Goal: Information Seeking & Learning: Learn about a topic

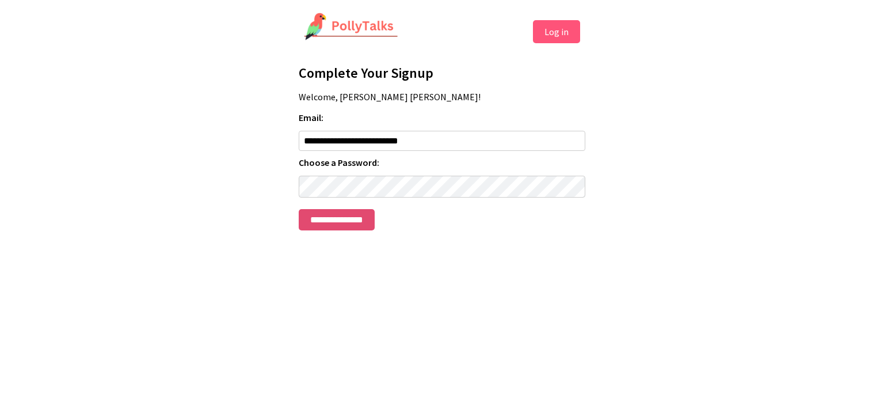
click at [371, 223] on input "**********" at bounding box center [337, 219] width 76 height 21
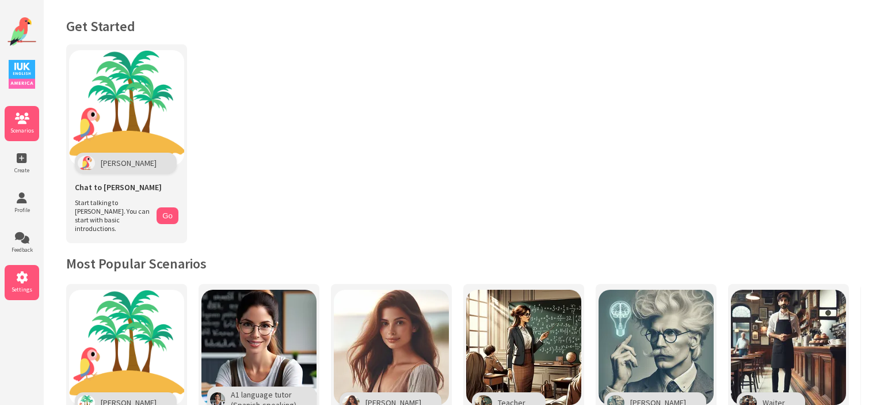
click at [25, 281] on li "Settings" at bounding box center [22, 282] width 35 height 35
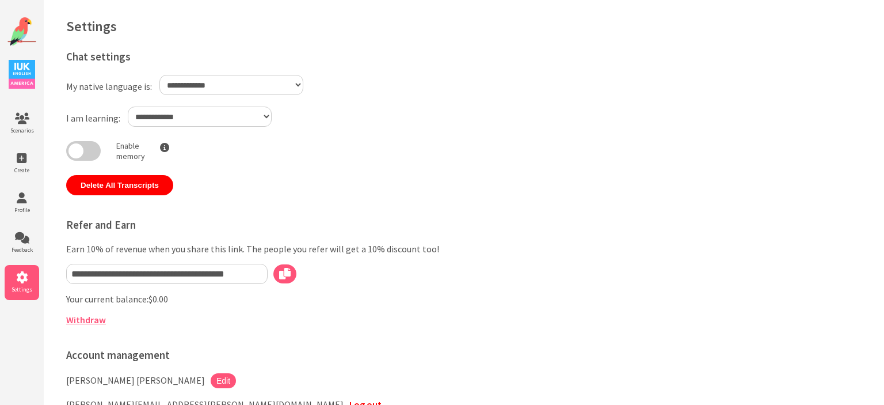
click at [159, 75] on select "**********" at bounding box center [231, 85] width 144 height 20
select select "**"
click option "*******" at bounding box center [0, 0] width 0 height 0
click at [128, 107] on select "**********" at bounding box center [200, 117] width 144 height 20
select select "**"
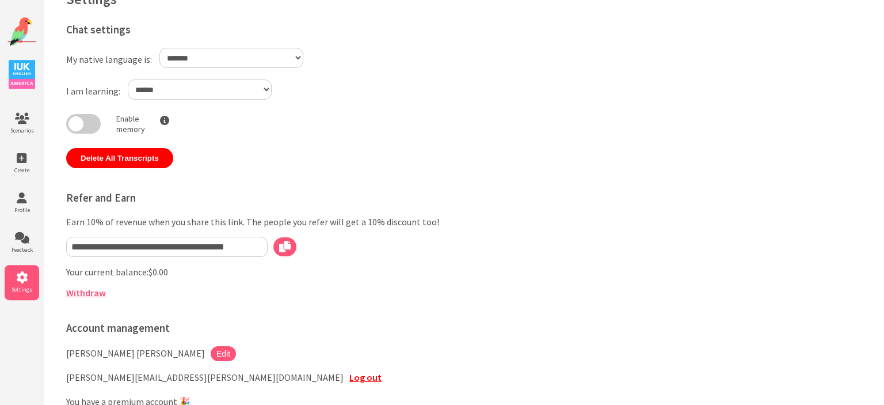
scroll to position [22, 0]
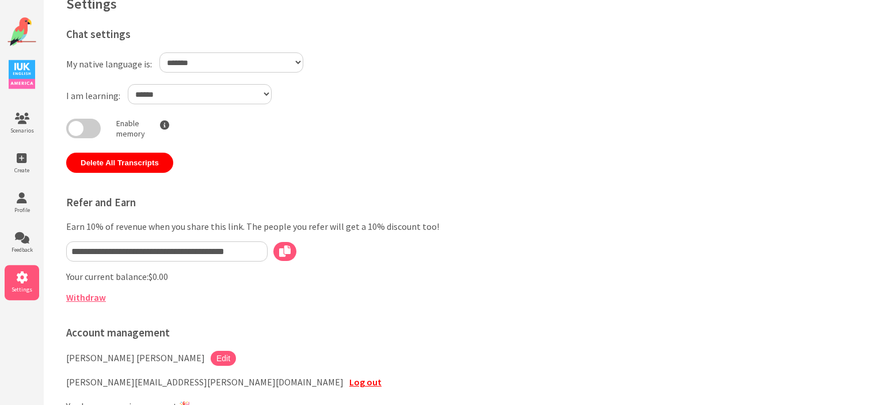
click at [21, 280] on icon at bounding box center [22, 278] width 35 height 12
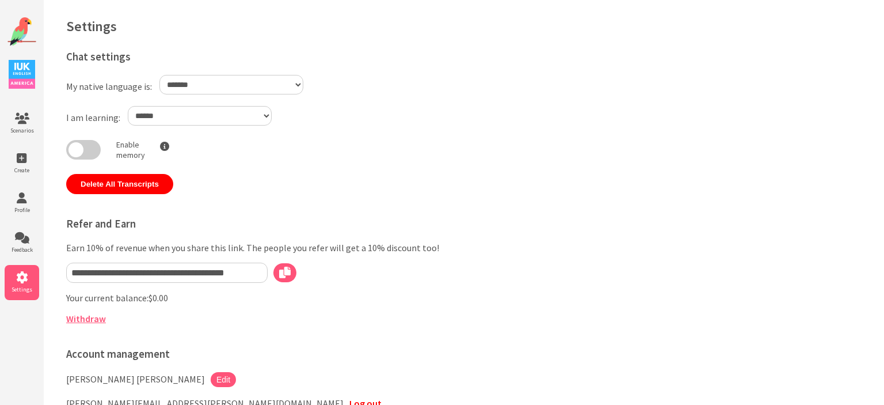
select select "**"
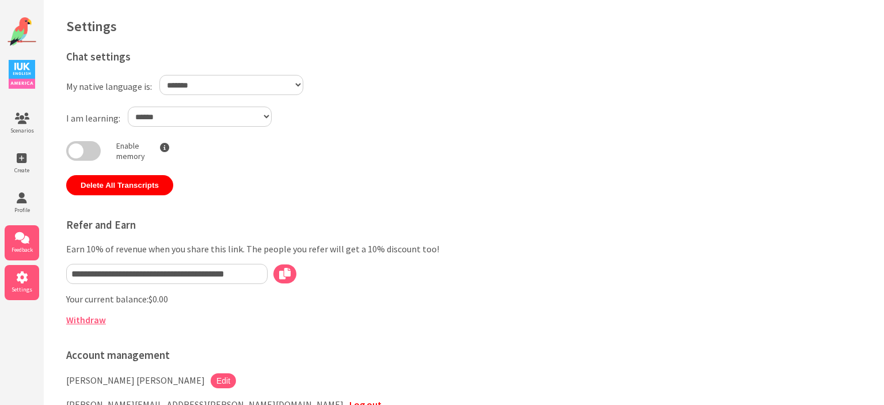
click at [24, 227] on li "Feedback" at bounding box center [22, 242] width 35 height 35
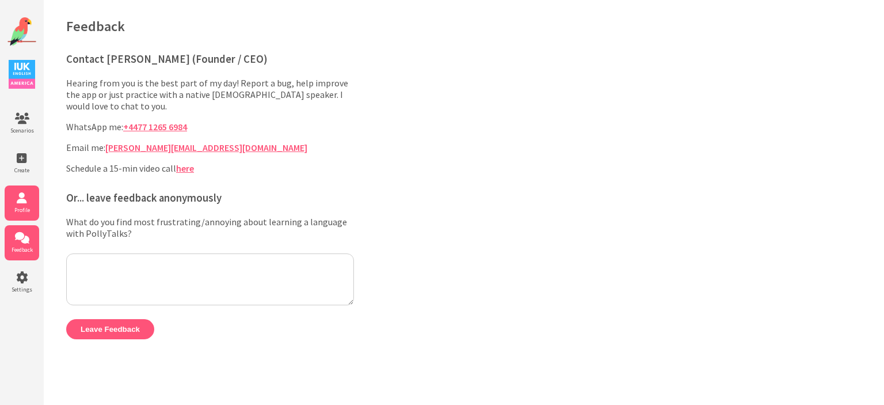
click at [6, 195] on icon at bounding box center [22, 198] width 35 height 12
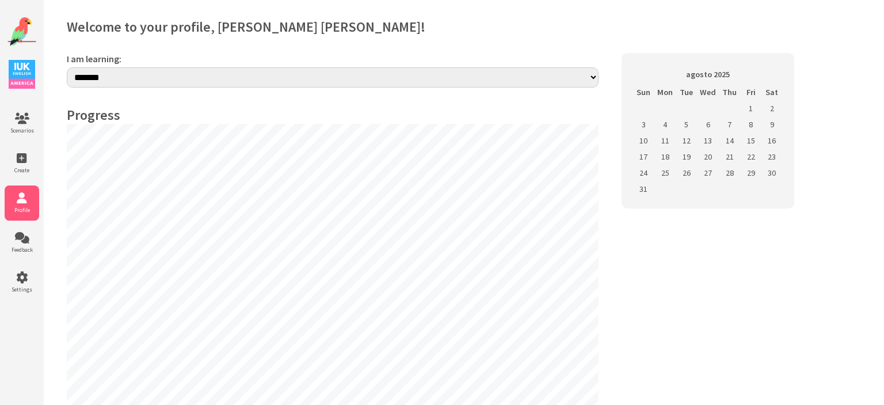
select select "**"
click at [37, 165] on li "Create" at bounding box center [22, 163] width 35 height 35
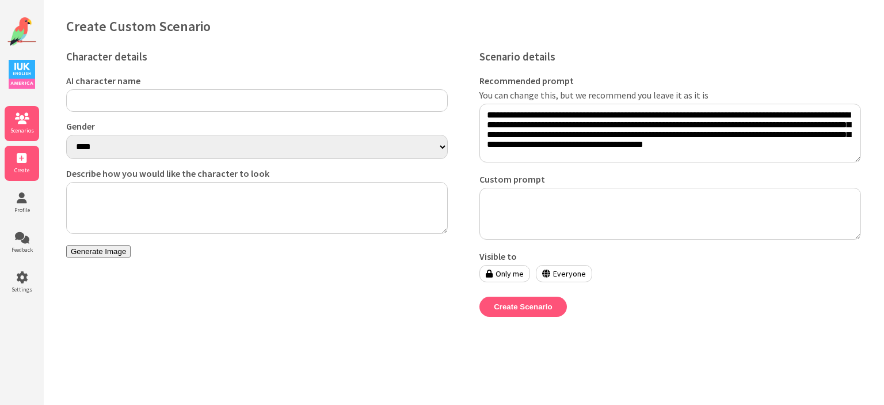
click at [26, 122] on icon at bounding box center [22, 119] width 35 height 12
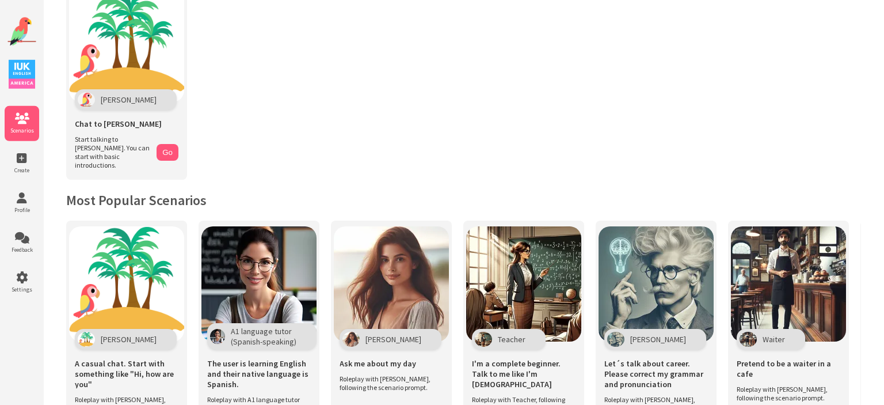
scroll to position [1, 0]
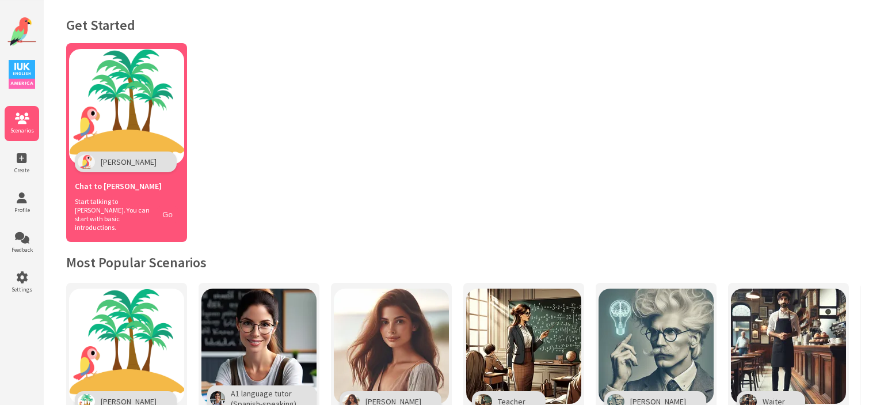
click at [173, 206] on button "Go" at bounding box center [168, 214] width 22 height 17
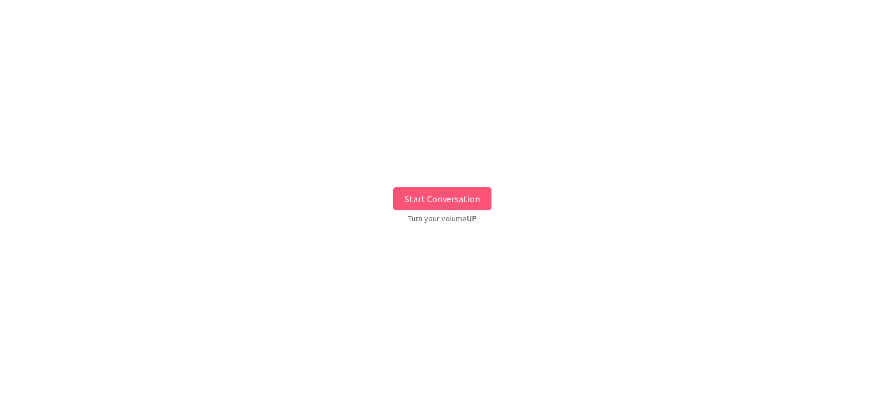
click at [455, 201] on button "Start Conversation" at bounding box center [442, 198] width 98 height 23
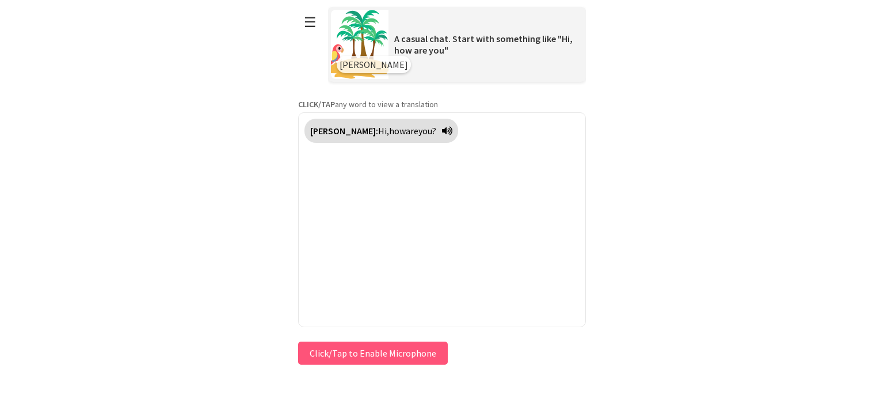
click at [373, 354] on button "Click/Tap to Enable Microphone" at bounding box center [373, 352] width 150 height 23
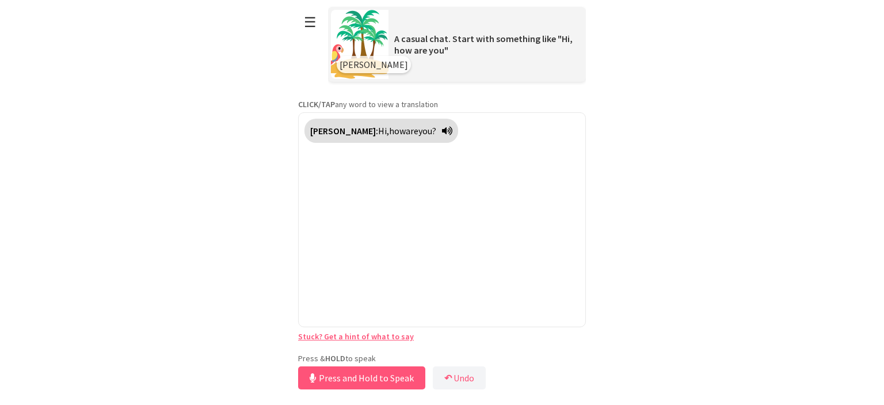
click at [405, 383] on button "Press and Hold to Speak" at bounding box center [361, 377] width 127 height 23
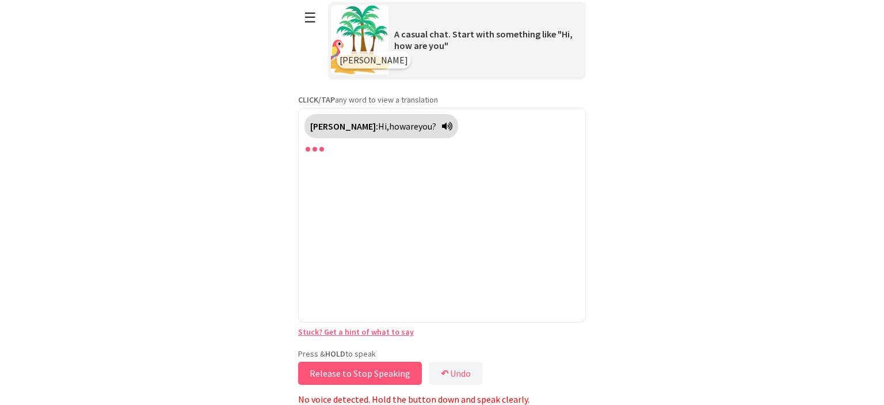
click at [377, 367] on button "Release to Stop Speaking" at bounding box center [360, 373] width 124 height 23
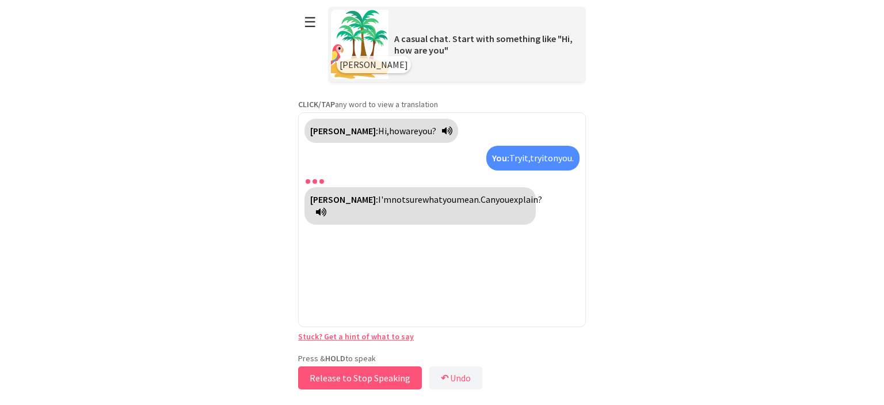
click at [388, 381] on button "Release to Stop Speaking" at bounding box center [360, 377] width 124 height 23
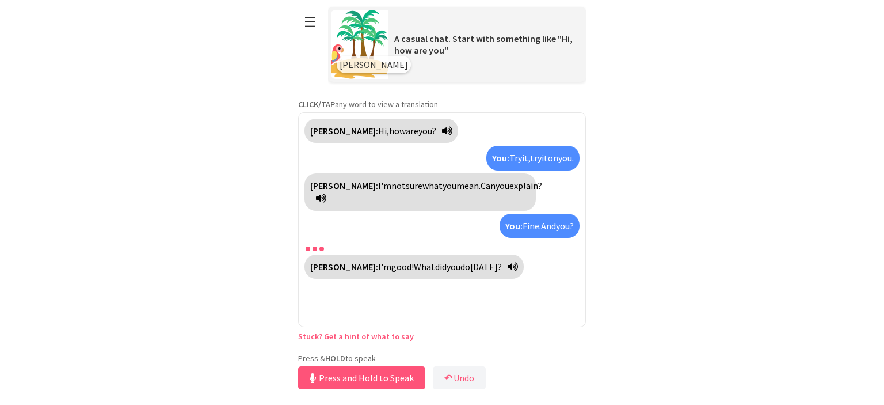
click at [508, 262] on icon at bounding box center [513, 266] width 10 height 9
click at [379, 379] on button "Release to Stop Speaking" at bounding box center [360, 377] width 124 height 23
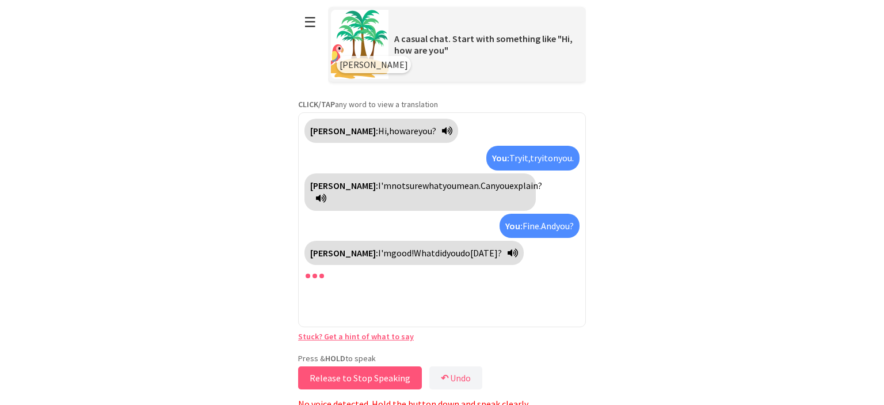
click at [379, 379] on button "Release to Stop Speaking" at bounding box center [360, 377] width 124 height 23
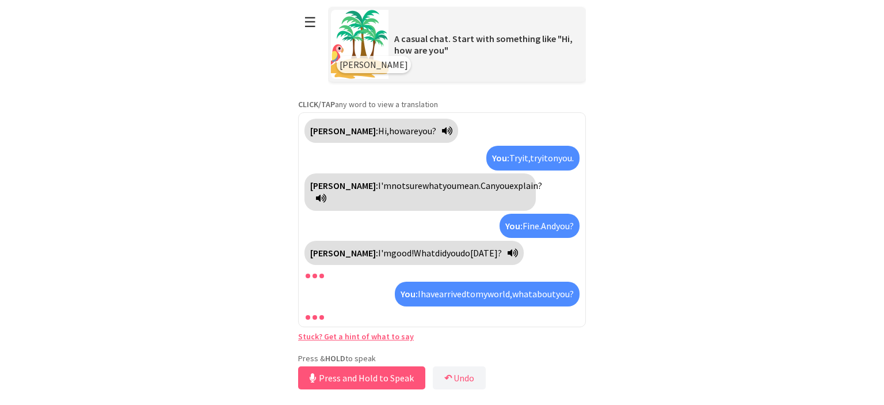
scroll to position [9, 0]
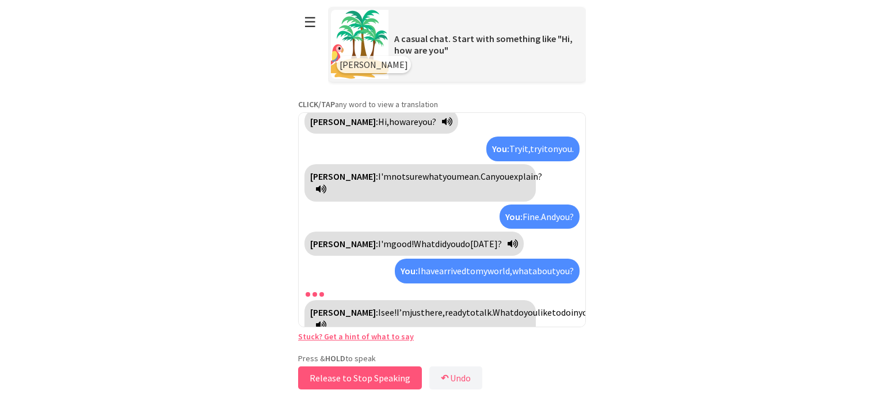
click at [379, 379] on button "Release to Stop Speaking" at bounding box center [360, 377] width 124 height 23
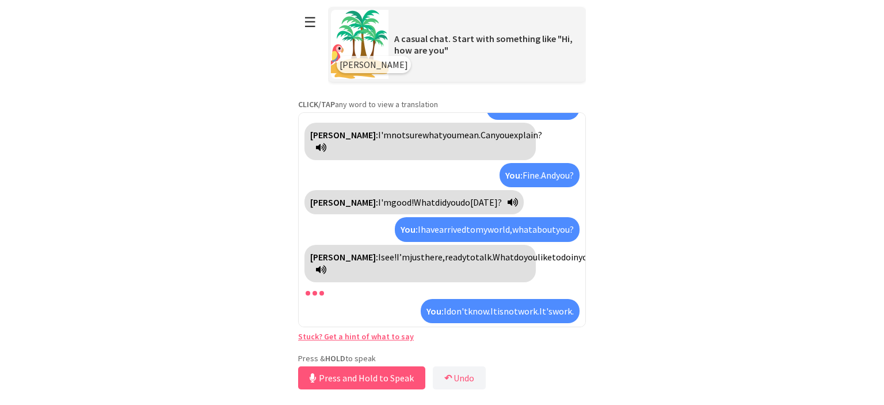
scroll to position [77, 0]
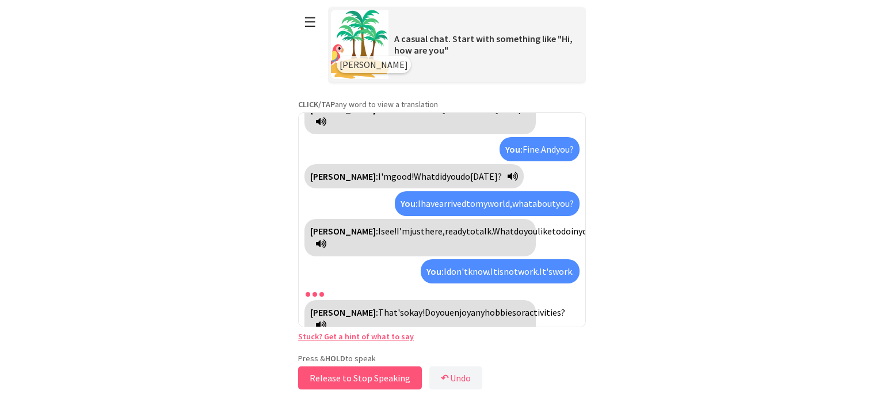
click at [379, 379] on button "Release to Stop Speaking" at bounding box center [360, 377] width 124 height 23
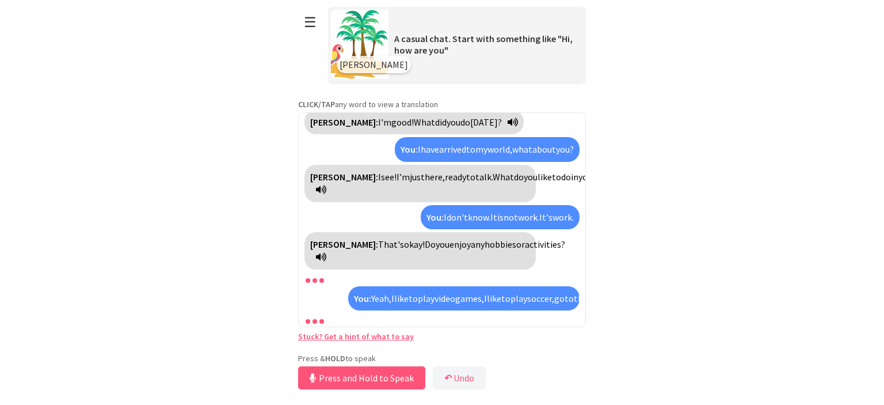
scroll to position [157, 0]
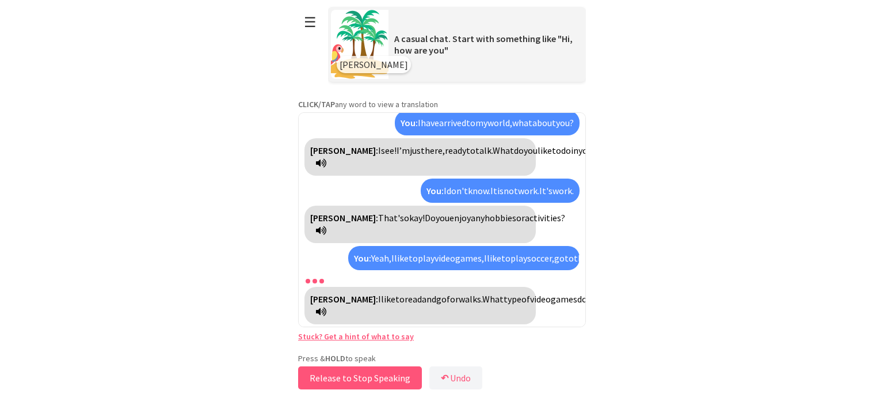
click at [379, 379] on button "Release to Stop Speaking" at bounding box center [360, 377] width 124 height 23
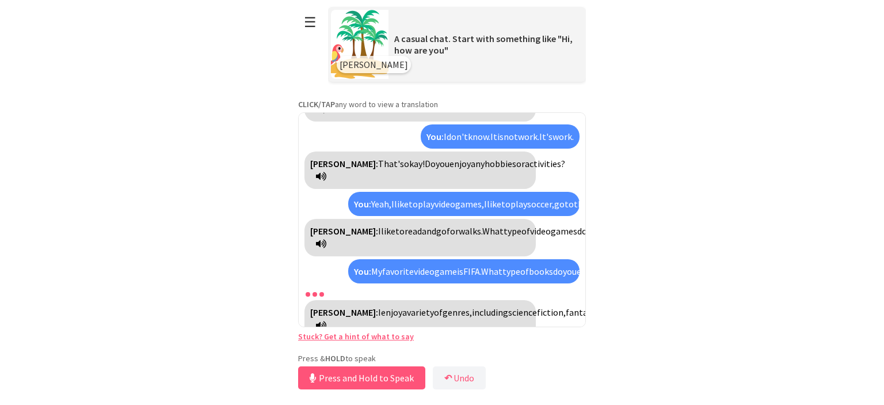
scroll to position [250, 0]
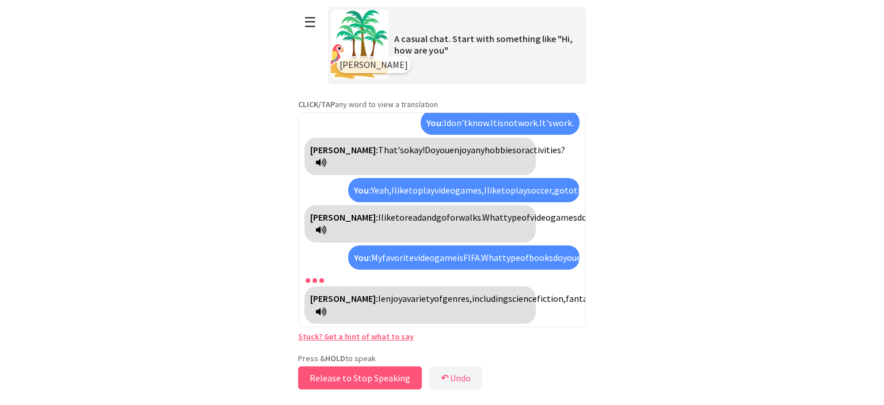
click at [379, 379] on button "Release to Stop Speaking" at bounding box center [360, 377] width 124 height 23
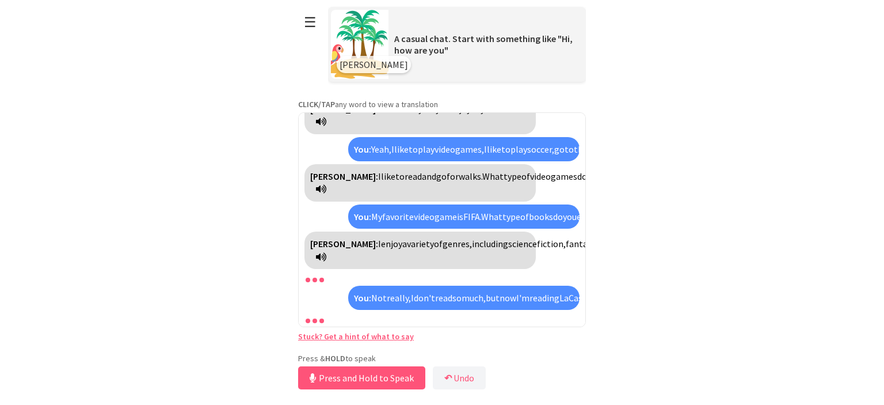
scroll to position [331, 0]
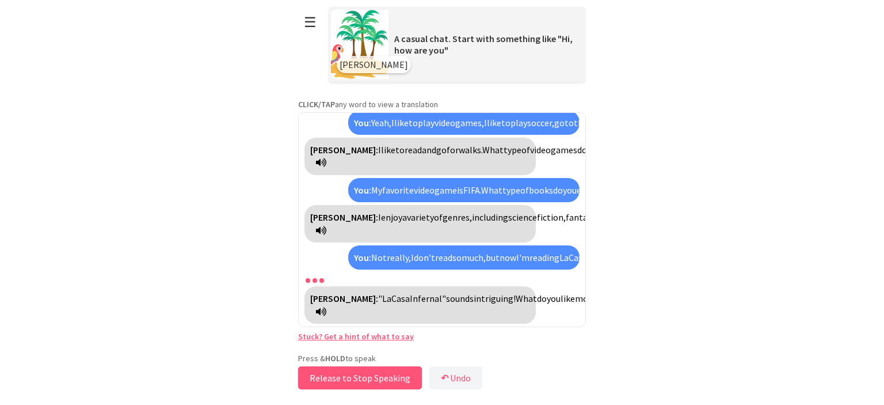
click at [382, 378] on button "Release to Stop Speaking" at bounding box center [360, 377] width 124 height 23
click at [366, 333] on link "Stuck? Get a hint of what to say" at bounding box center [356, 336] width 116 height 10
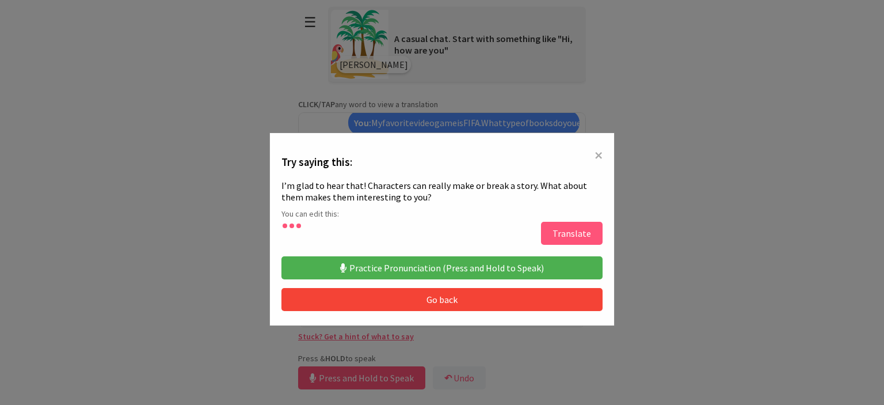
type textarea "**********"
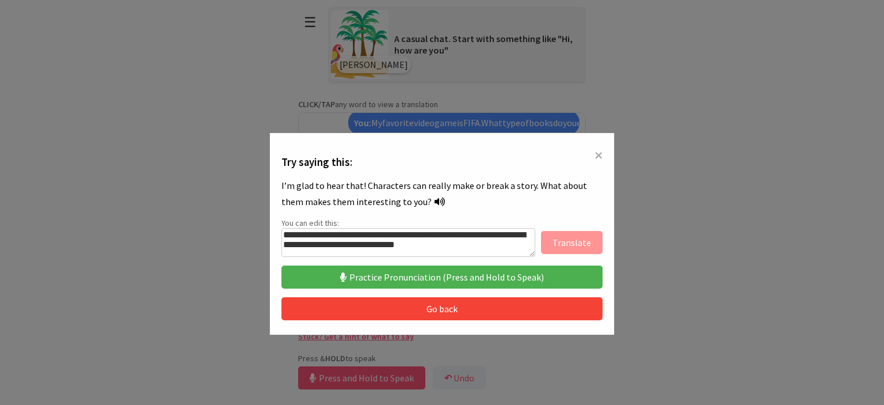
click at [596, 153] on span "×" at bounding box center [599, 154] width 8 height 21
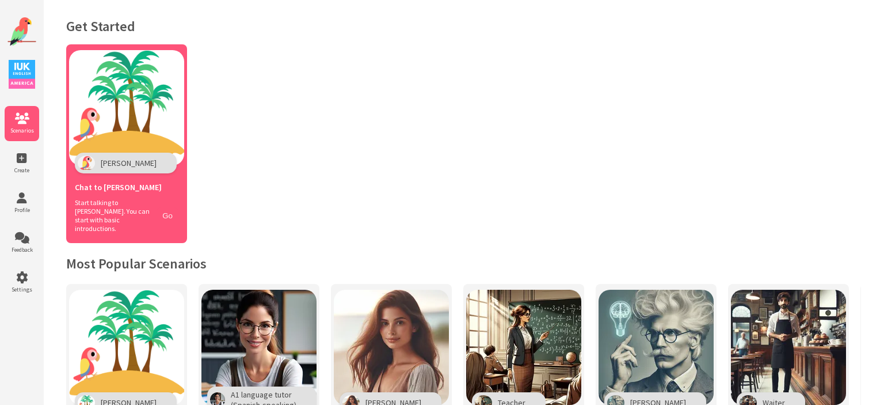
click at [171, 207] on button "Go" at bounding box center [168, 215] width 22 height 17
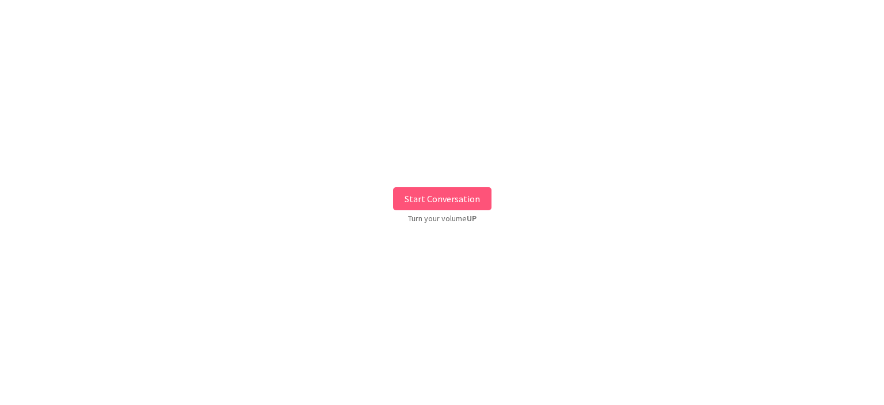
click at [455, 204] on button "Start Conversation" at bounding box center [442, 198] width 98 height 23
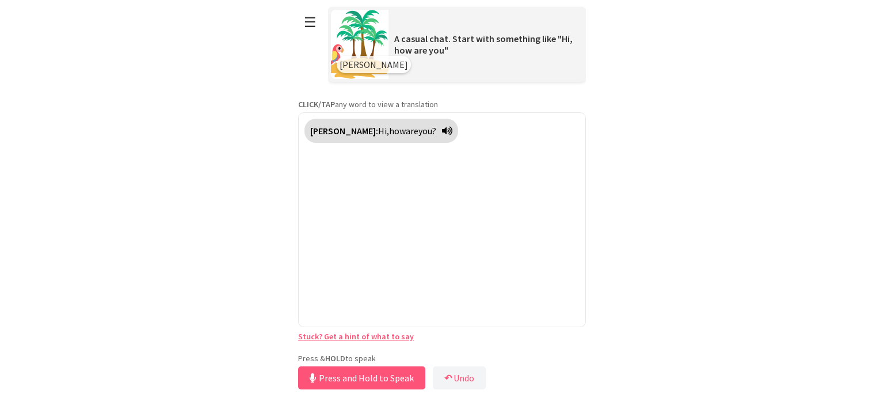
click at [401, 349] on div "**********" at bounding box center [442, 196] width 288 height 392
click at [383, 374] on button "Release to Stop Speaking" at bounding box center [360, 377] width 124 height 23
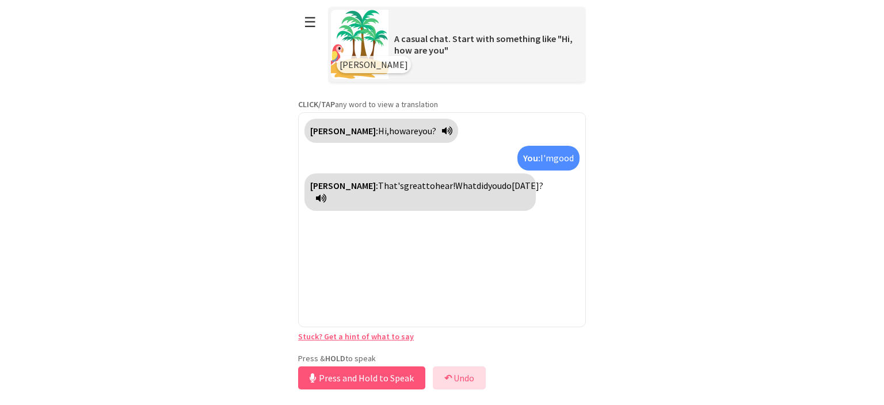
click at [463, 379] on button "↶ Undo" at bounding box center [459, 377] width 53 height 23
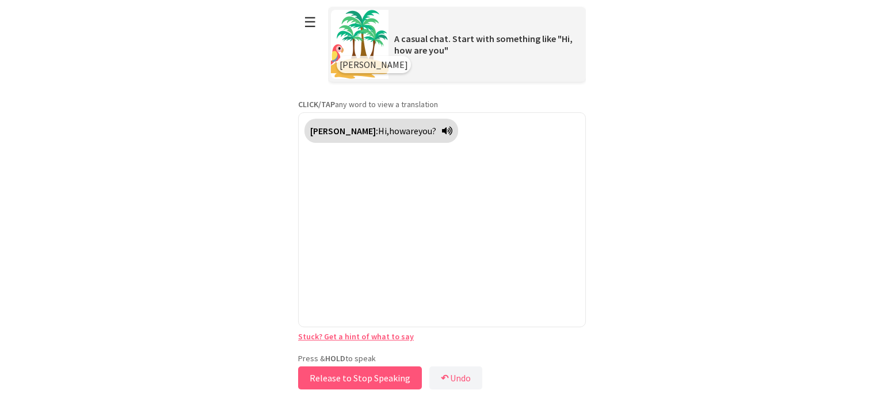
click at [358, 377] on button "Release to Stop Speaking" at bounding box center [360, 377] width 124 height 23
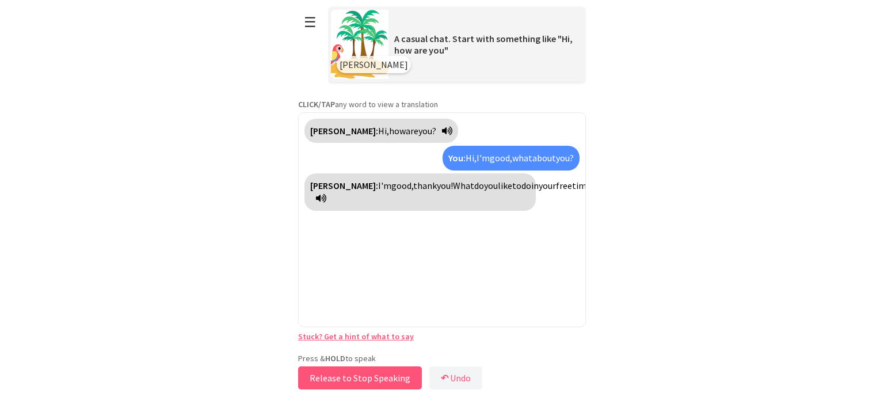
click at [358, 377] on button "Release to Stop Speaking" at bounding box center [360, 377] width 124 height 23
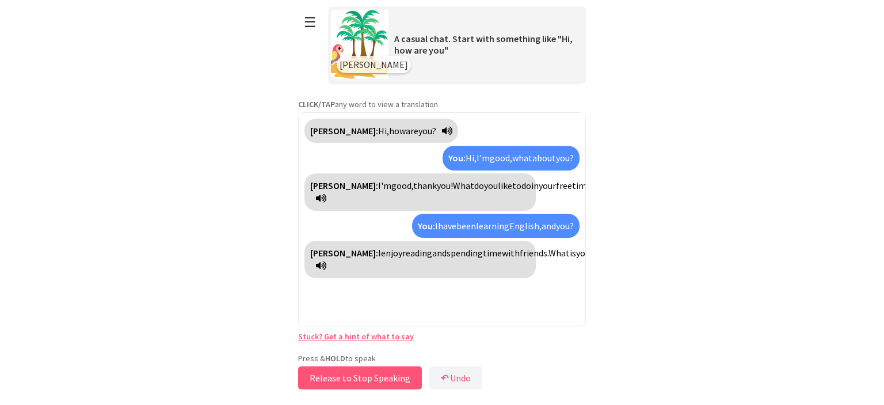
click at [358, 377] on button "Release to Stop Speaking" at bounding box center [360, 377] width 124 height 23
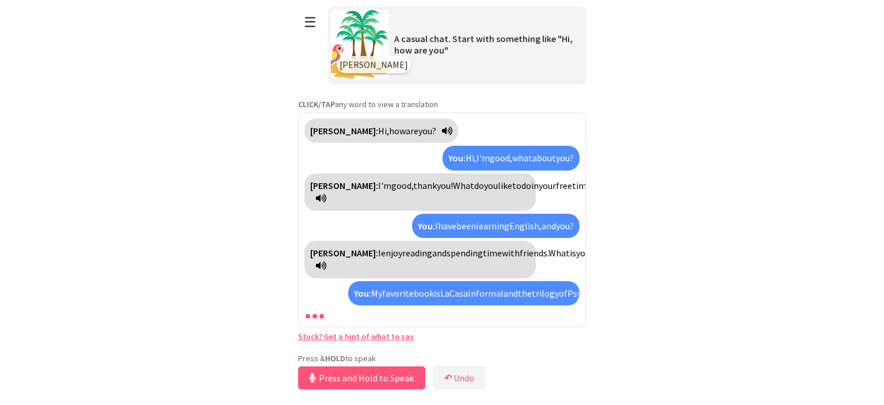
scroll to position [35, 0]
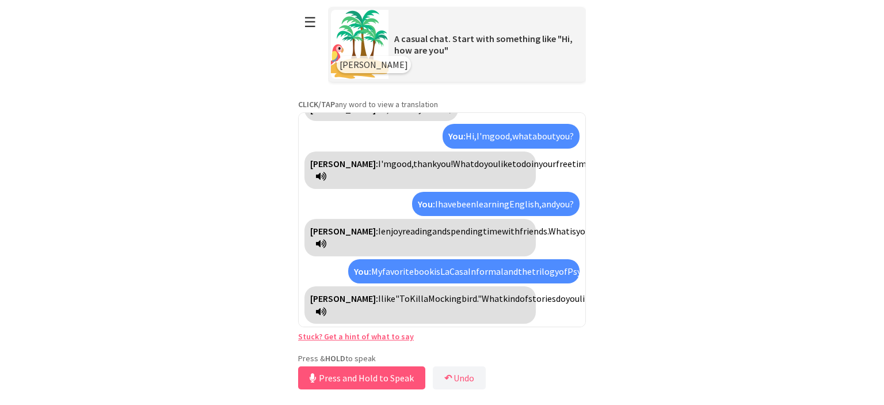
click at [364, 336] on link "Stuck? Get a hint of what to say" at bounding box center [356, 336] width 116 height 10
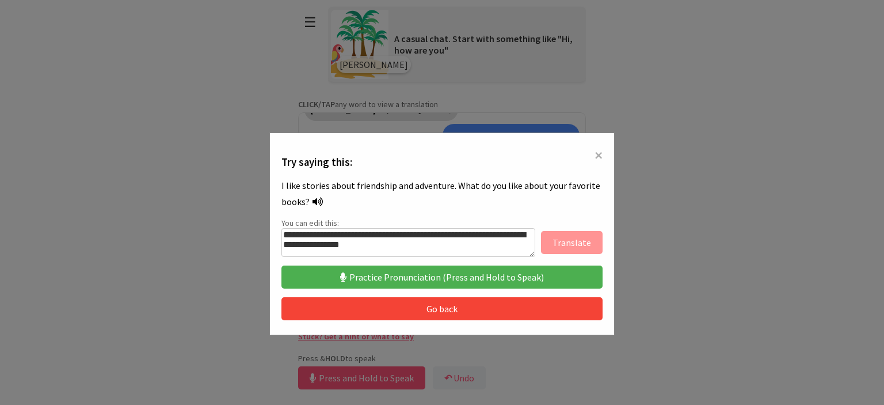
click at [421, 279] on button "Practice Pronunciation (Press and Hold to Speak)" at bounding box center [442, 276] width 321 height 23
click at [440, 280] on button "Practice Pronunciation (Press and Hold to Speak)" at bounding box center [442, 276] width 321 height 23
click at [355, 277] on button "Practice Pronunciation (Press and Hold to Speak)" at bounding box center [442, 276] width 321 height 23
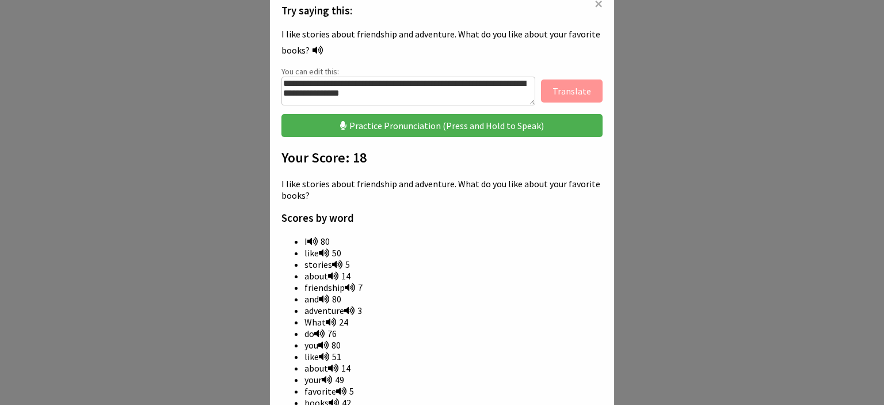
scroll to position [117, 0]
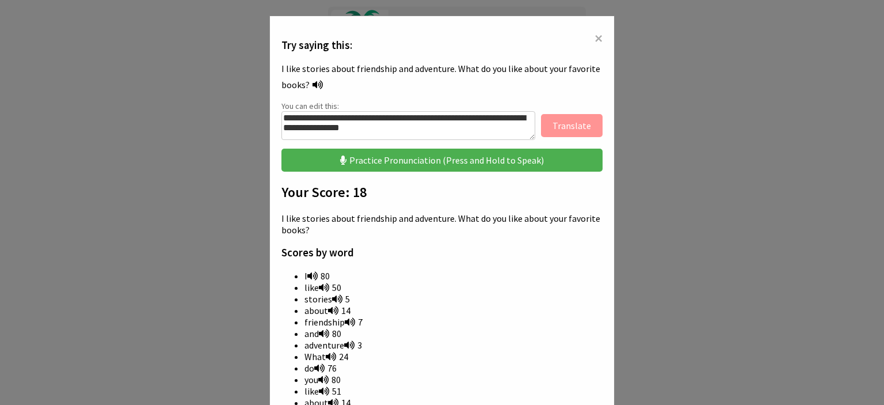
click at [435, 159] on button "Practice Pronunciation (Press and Hold to Speak)" at bounding box center [442, 160] width 321 height 23
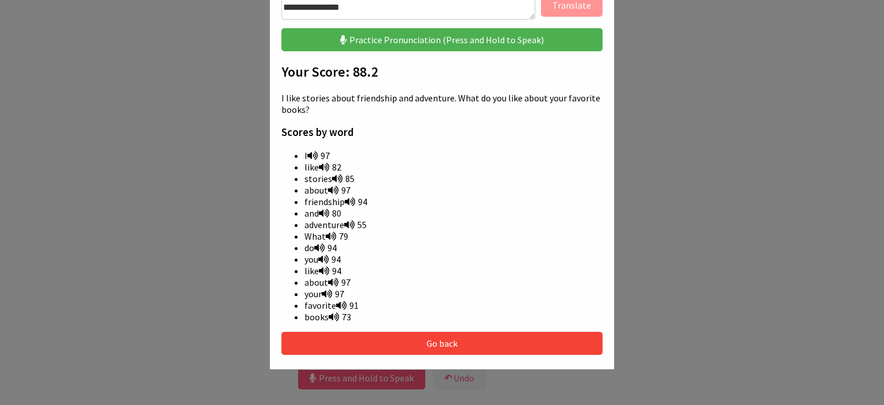
scroll to position [235, 0]
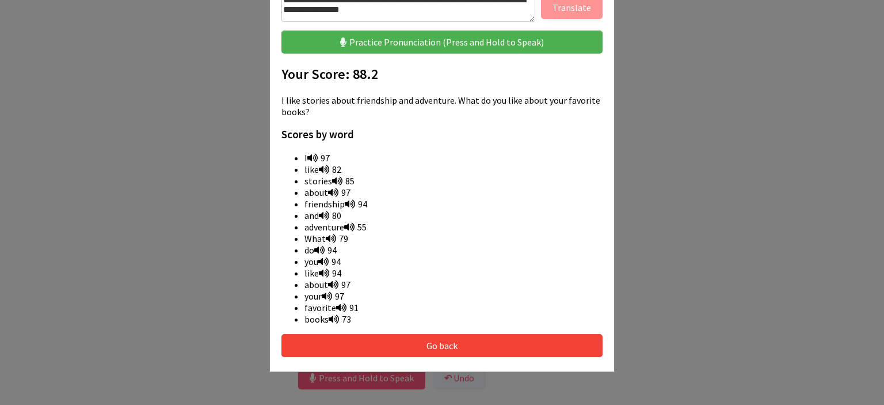
click at [494, 340] on button "Go back" at bounding box center [442, 345] width 321 height 23
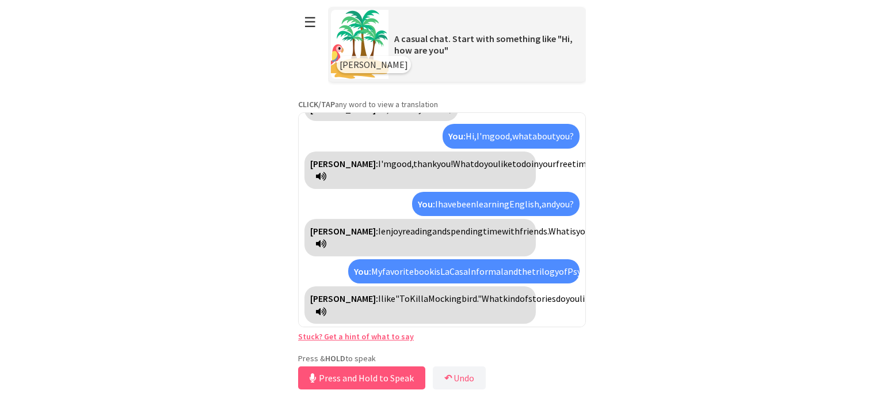
click at [344, 334] on link "Stuck? Get a hint of what to say" at bounding box center [356, 336] width 116 height 10
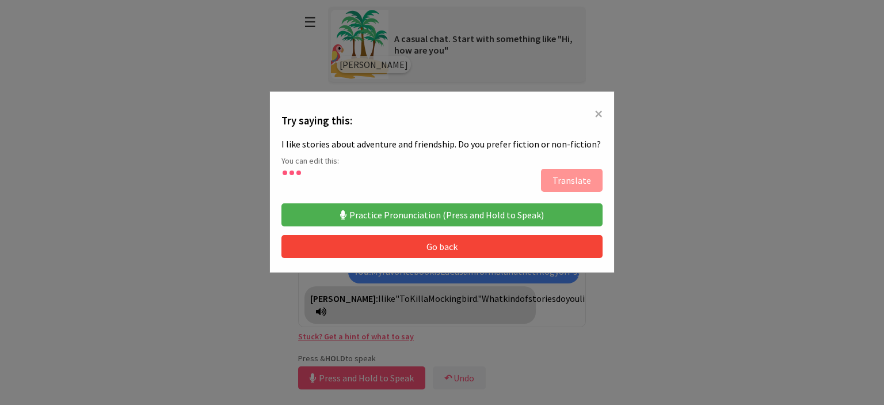
type textarea "**********"
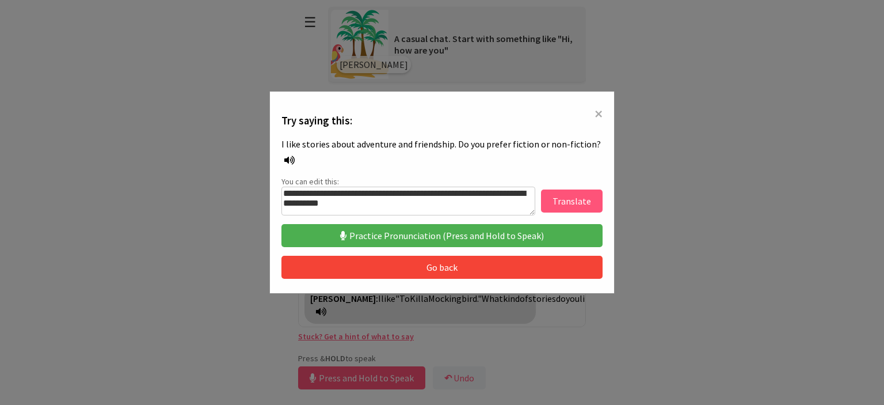
click at [572, 201] on button "Translate" at bounding box center [572, 200] width 62 height 23
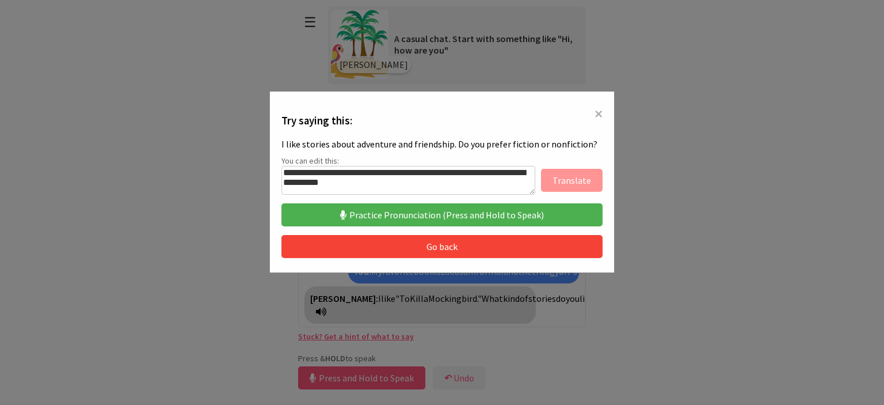
click at [602, 116] on span "×" at bounding box center [599, 113] width 8 height 21
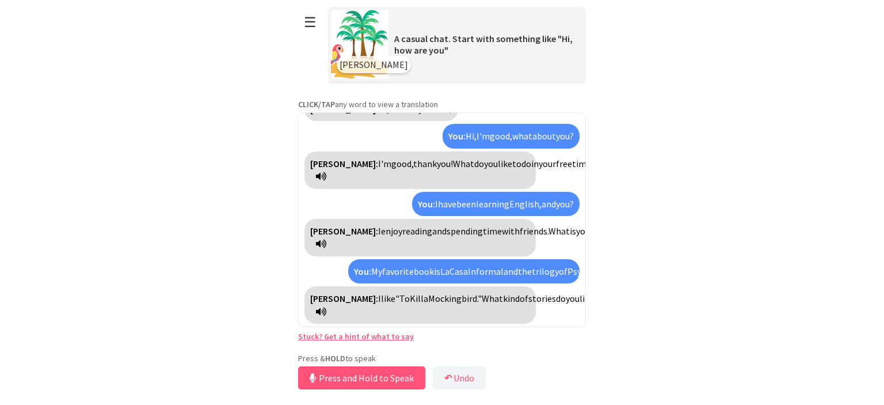
click at [884, 93] on html "**********" at bounding box center [442, 202] width 884 height 405
click at [311, 18] on button "☰" at bounding box center [310, 21] width 24 height 29
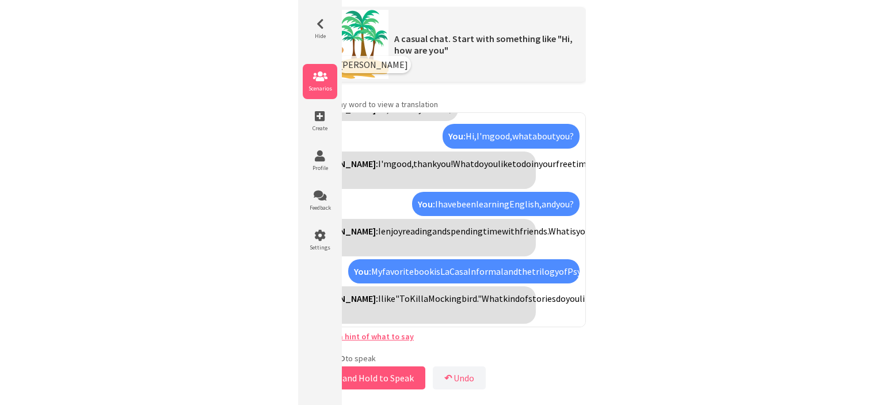
click at [319, 76] on icon at bounding box center [320, 77] width 35 height 12
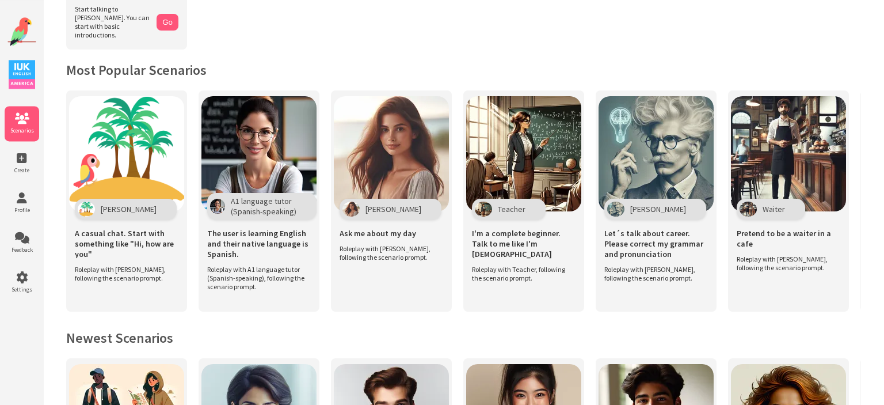
scroll to position [192, 0]
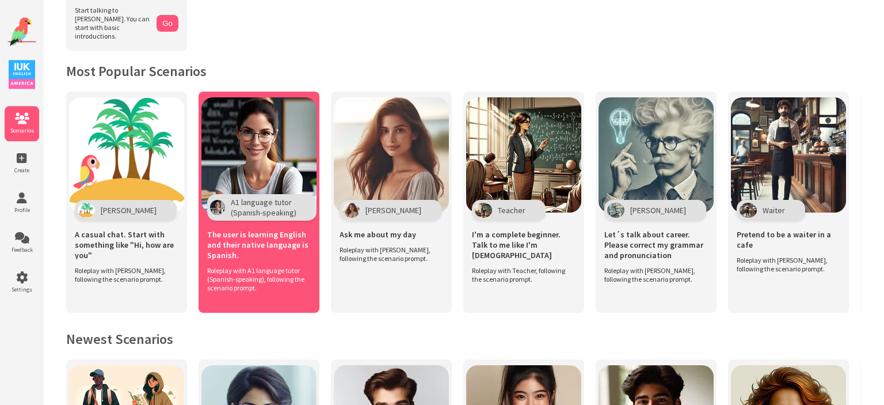
click at [266, 145] on img at bounding box center [258, 154] width 115 height 115
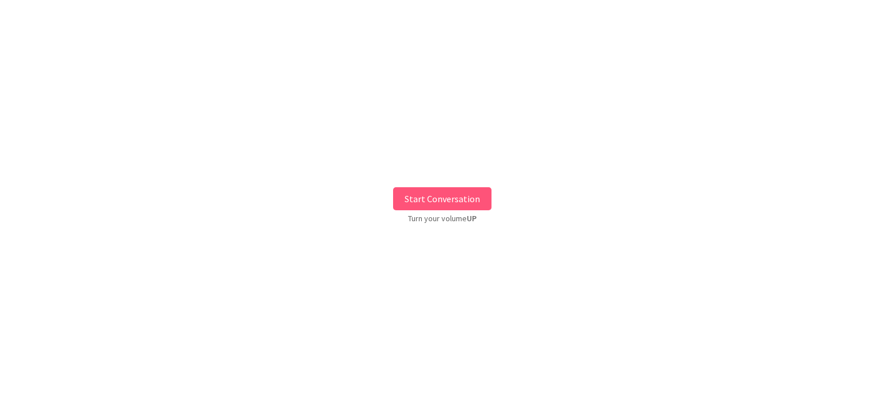
click at [429, 197] on button "Start Conversation" at bounding box center [442, 198] width 98 height 23
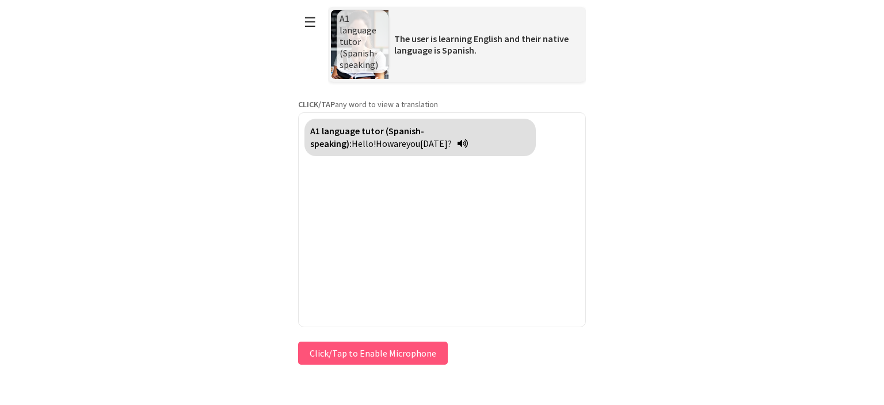
click at [372, 337] on div "**********" at bounding box center [442, 183] width 288 height 367
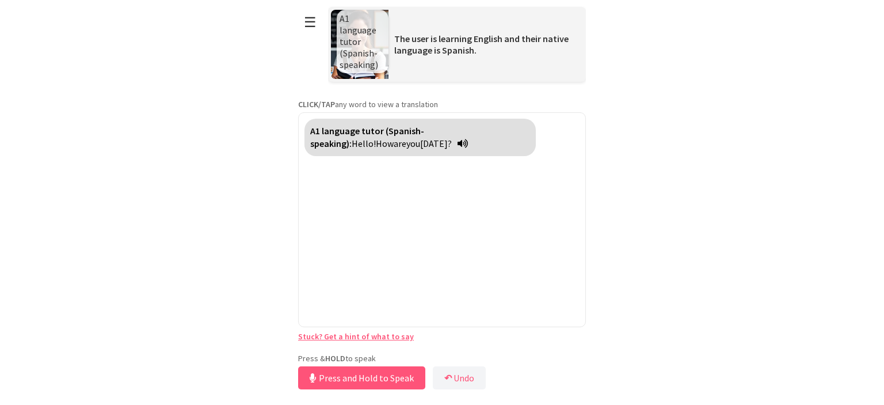
click at [372, 348] on div "**********" at bounding box center [442, 196] width 288 height 392
click at [370, 380] on button "Release to Stop Speaking" at bounding box center [360, 377] width 124 height 23
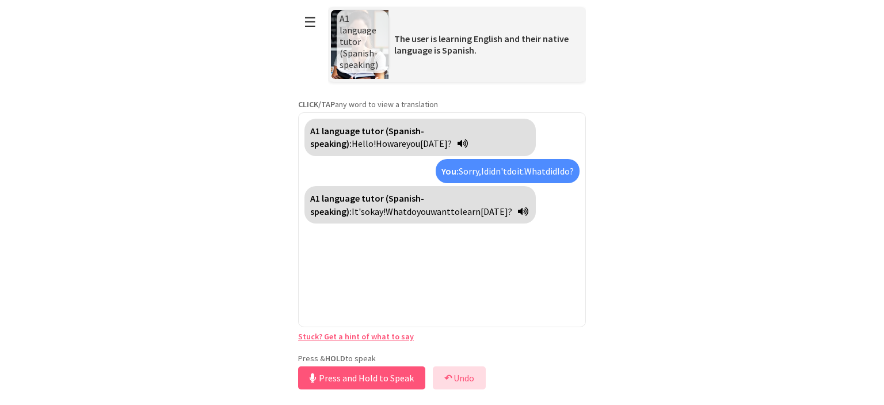
click at [457, 388] on button "↶ Undo" at bounding box center [459, 377] width 53 height 23
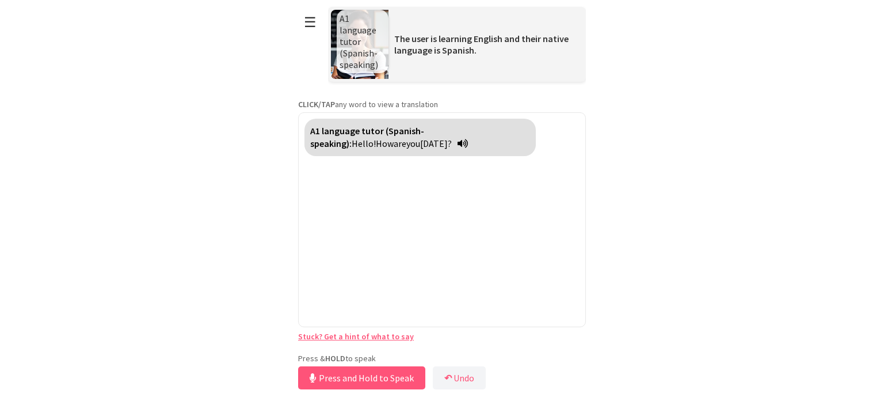
click at [388, 386] on button "Press and Hold to Speak" at bounding box center [361, 377] width 127 height 23
click at [346, 382] on button "Release to Stop Speaking" at bounding box center [360, 377] width 124 height 23
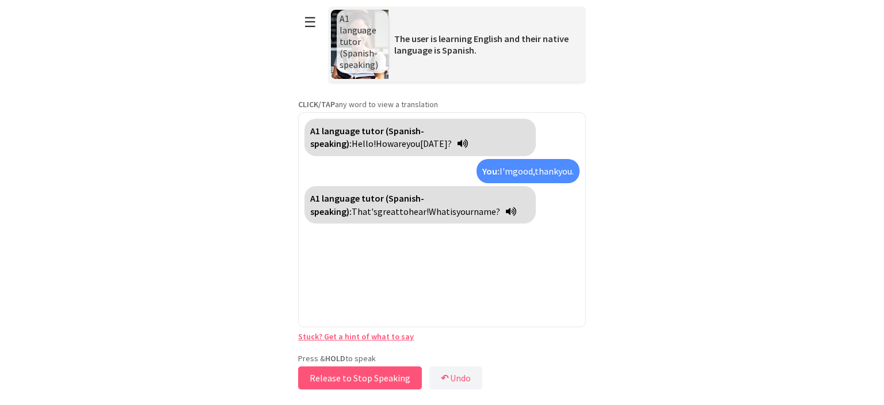
click at [397, 370] on button "Release to Stop Speaking" at bounding box center [360, 377] width 124 height 23
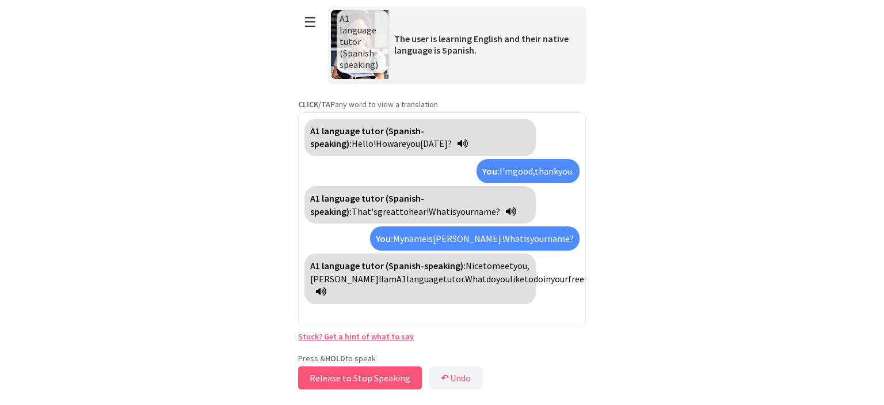
click at [351, 371] on button "Release to Stop Speaking" at bounding box center [360, 377] width 124 height 23
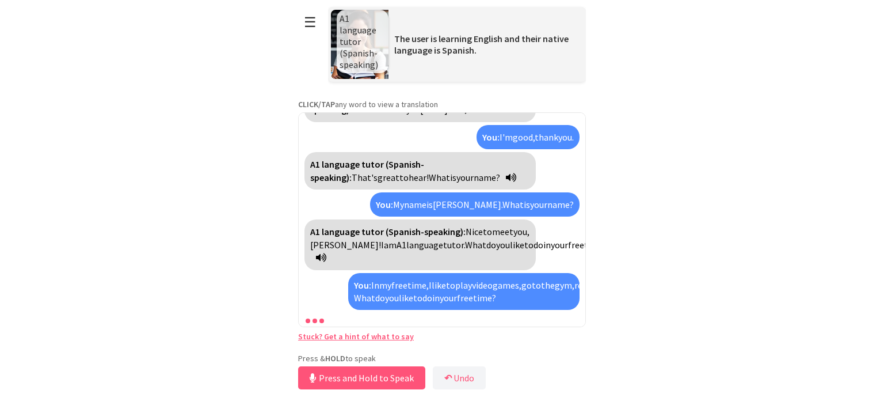
scroll to position [86, 0]
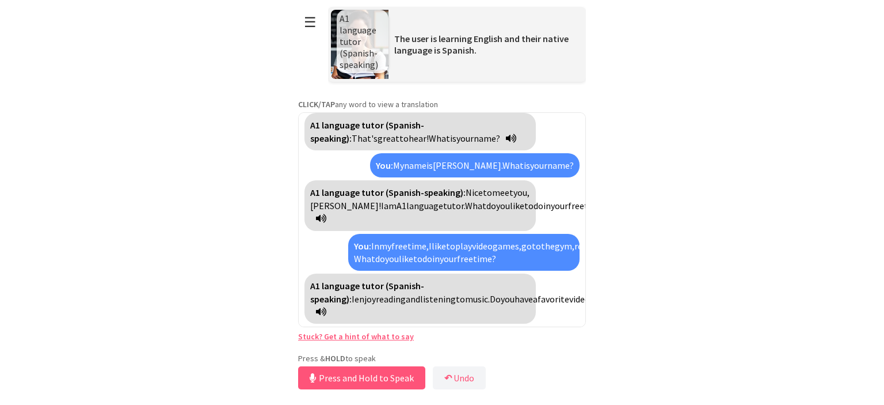
click at [357, 336] on link "Stuck? Get a hint of what to say" at bounding box center [356, 336] width 116 height 10
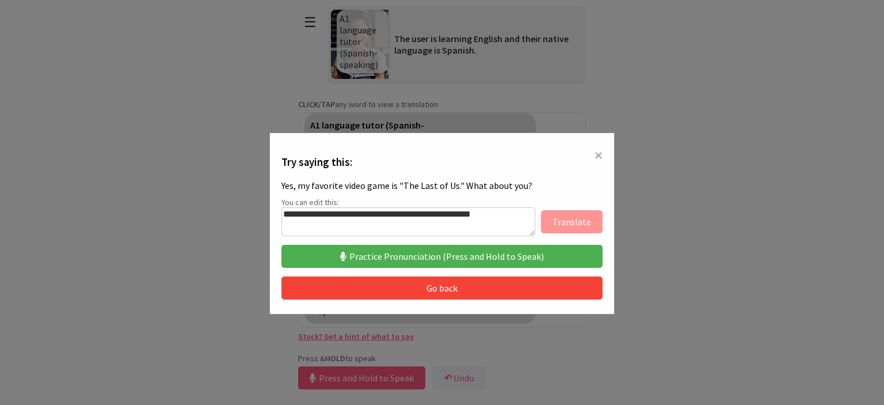
drag, startPoint x: 494, startPoint y: 229, endPoint x: 239, endPoint y: 216, distance: 255.3
click at [282, 216] on textarea "**********" at bounding box center [409, 221] width 254 height 29
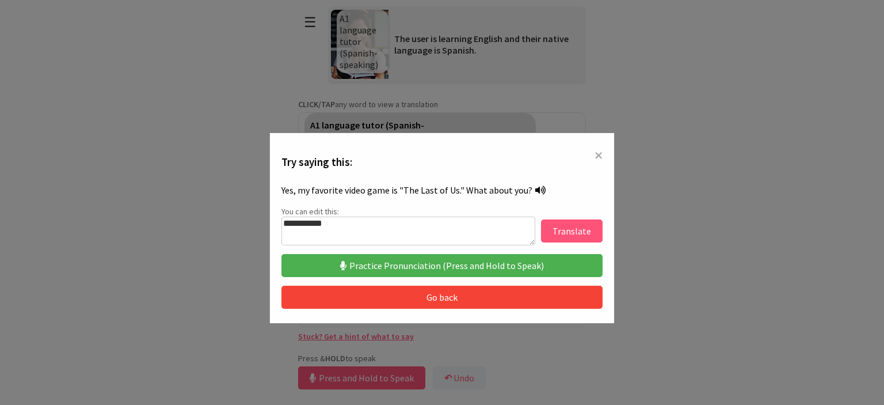
type textarea "**********"
click at [552, 231] on button "Translate" at bounding box center [572, 230] width 62 height 23
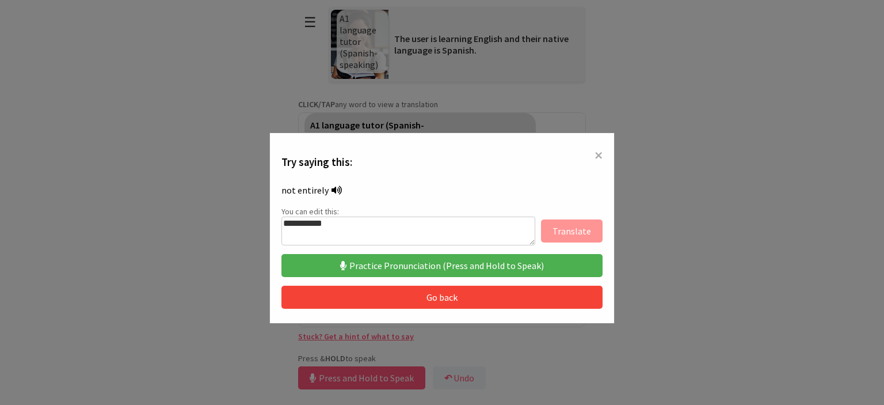
click at [600, 154] on span "×" at bounding box center [599, 154] width 8 height 21
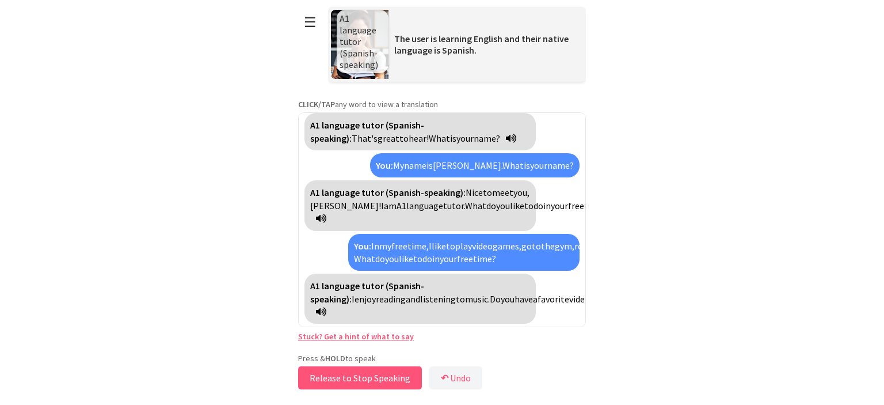
click at [376, 374] on button "Release to Stop Speaking" at bounding box center [360, 377] width 124 height 23
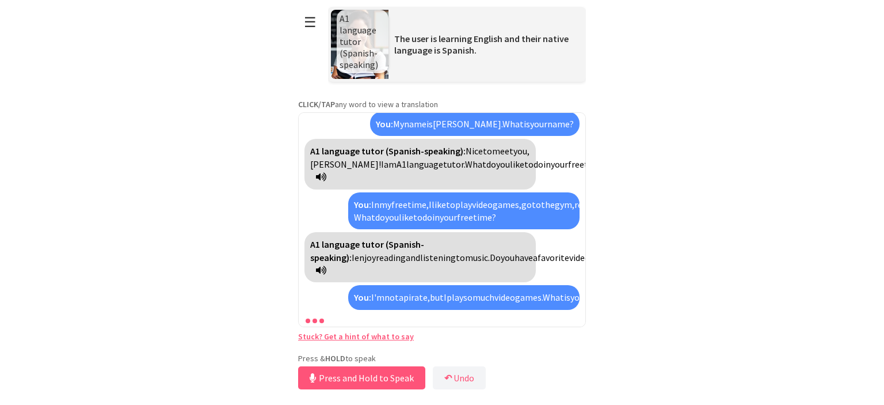
scroll to position [179, 0]
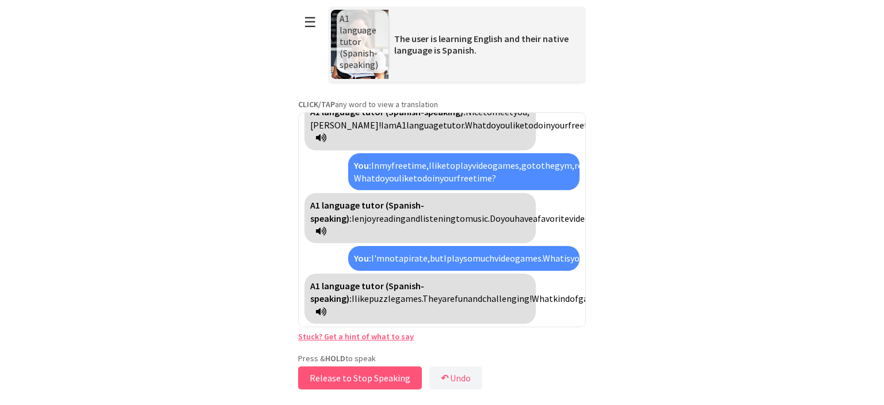
click at [376, 374] on button "Release to Stop Speaking" at bounding box center [360, 377] width 124 height 23
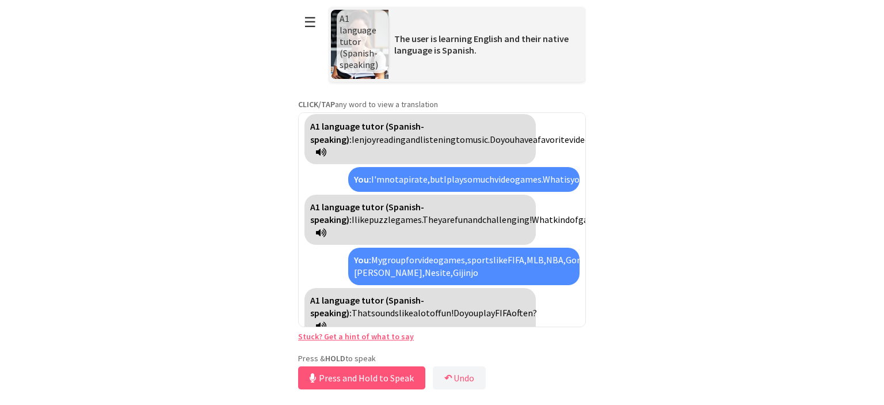
scroll to position [260, 0]
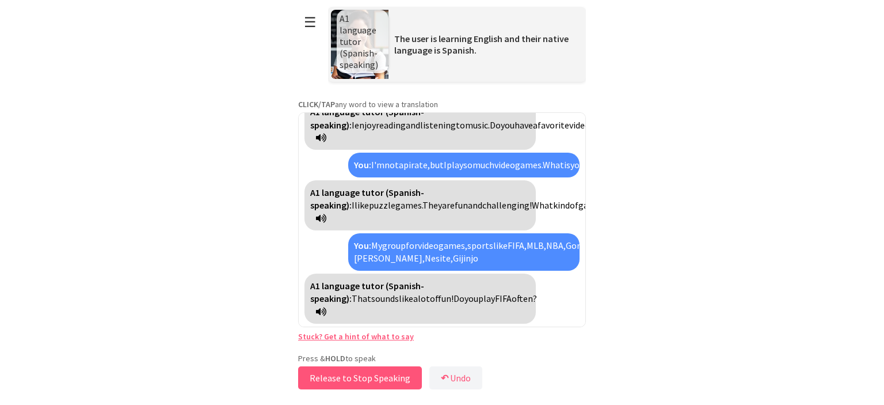
click at [376, 374] on button "Release to Stop Speaking" at bounding box center [360, 377] width 124 height 23
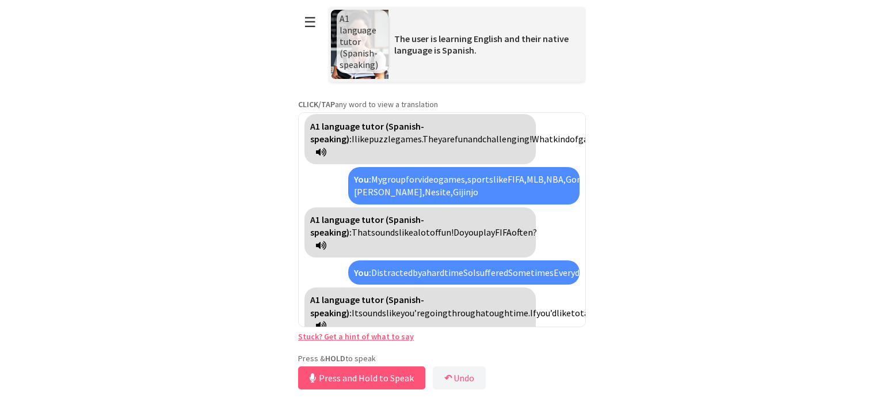
scroll to position [366, 0]
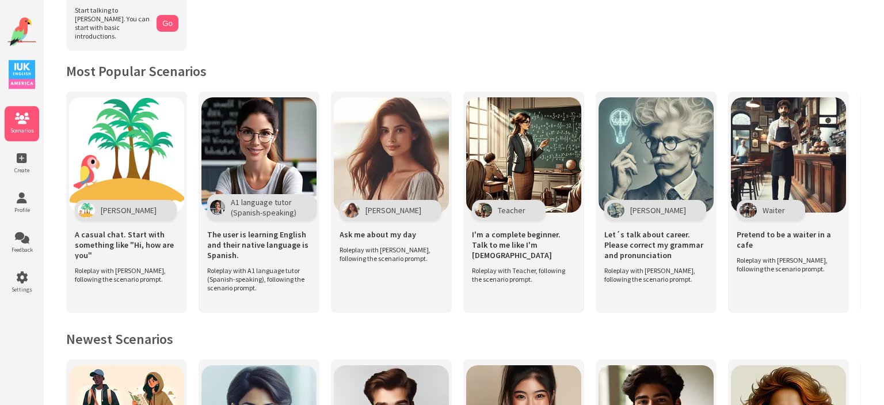
click at [113, 266] on span "Roleplay with [PERSON_NAME], following the scenario prompt." at bounding box center [124, 274] width 98 height 17
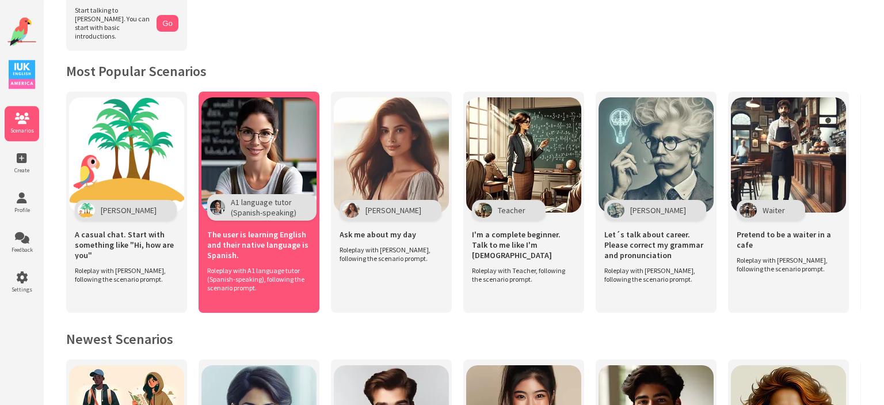
click at [272, 166] on img at bounding box center [258, 154] width 115 height 115
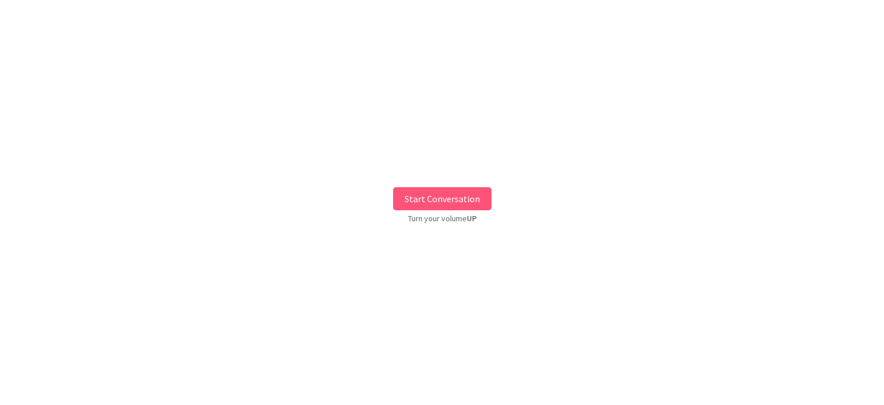
click at [445, 208] on button "Start Conversation" at bounding box center [442, 198] width 98 height 23
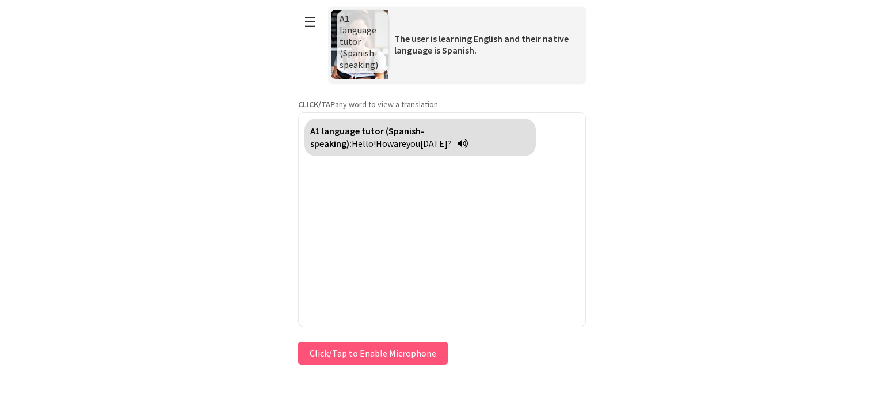
click at [394, 138] on span "How" at bounding box center [385, 144] width 18 height 12
click at [400, 138] on span "Cómo" at bounding box center [388, 144] width 24 height 12
drag, startPoint x: 465, startPoint y: 125, endPoint x: 511, endPoint y: 159, distance: 56.4
click at [511, 159] on div "A1 language tutor (Spanish-speaking): Hello! How are you [DATE]?" at bounding box center [442, 219] width 288 height 215
click at [376, 138] on span "Hello!" at bounding box center [364, 144] width 24 height 12
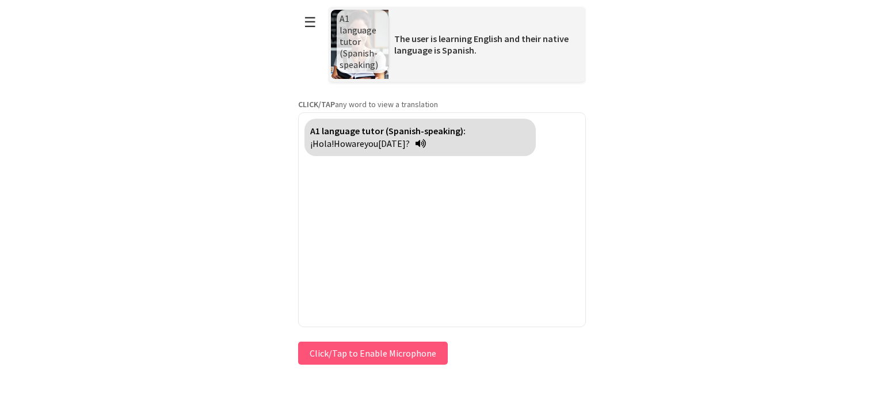
click at [352, 138] on span "How" at bounding box center [343, 144] width 18 height 12
click at [370, 138] on span "are" at bounding box center [364, 144] width 13 height 12
click at [372, 147] on span "you" at bounding box center [379, 144] width 14 height 12
click at [323, 105] on strong "CLICK/TAP" at bounding box center [316, 104] width 37 height 10
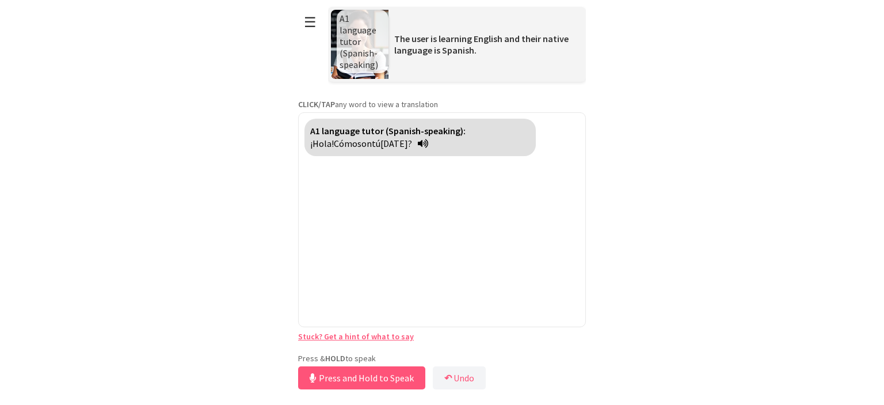
click at [405, 359] on div "Press & HOLD to speak Press and Hold to Speak ↶ Undo Save No voice detected. Ho…" at bounding box center [442, 372] width 288 height 39
click at [360, 379] on button "Release to Stop Speaking" at bounding box center [360, 377] width 124 height 23
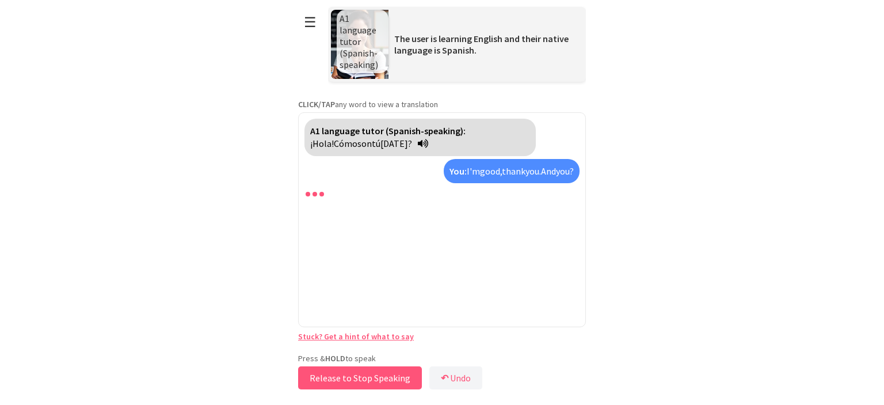
click at [360, 379] on button "Release to Stop Speaking" at bounding box center [360, 377] width 124 height 23
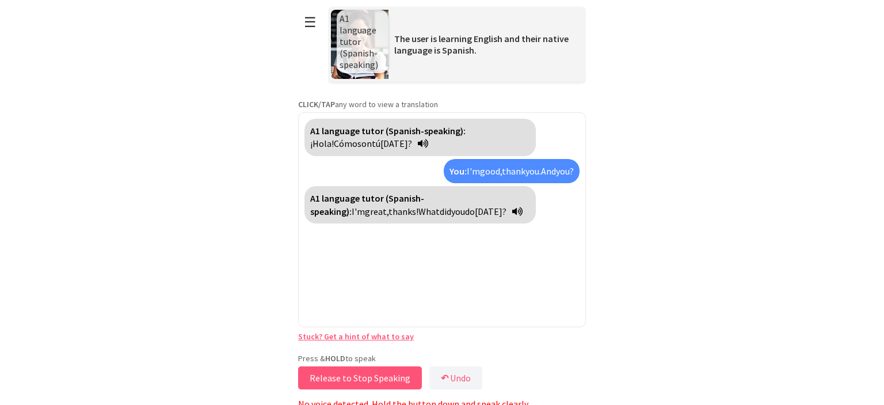
click at [360, 379] on button "Release to Stop Speaking" at bounding box center [360, 377] width 124 height 23
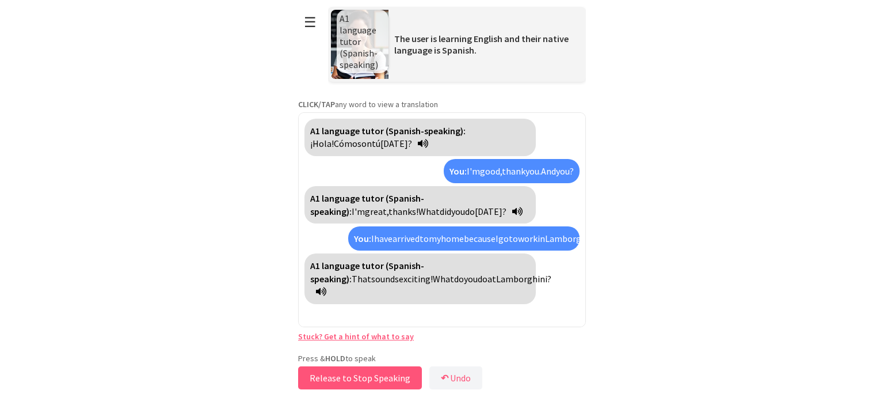
click at [360, 379] on button "Release to Stop Speaking" at bounding box center [360, 377] width 124 height 23
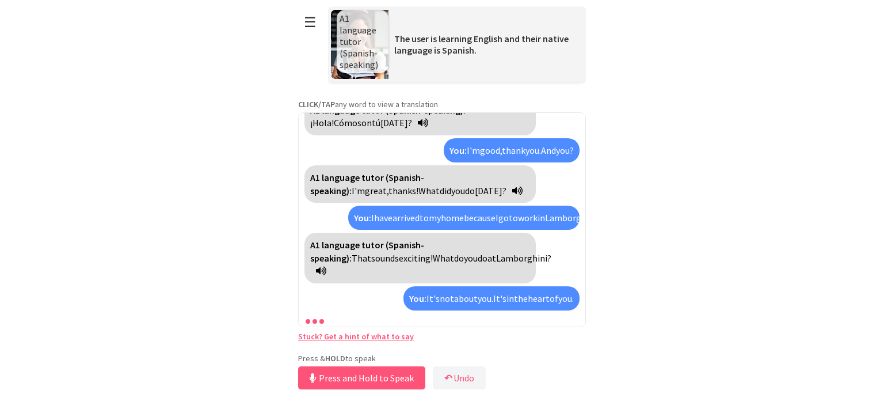
scroll to position [47, 0]
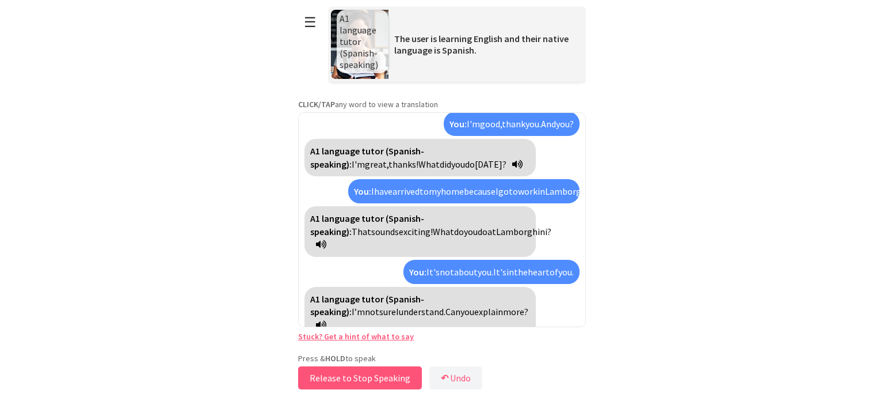
click at [379, 386] on button "Release to Stop Speaking" at bounding box center [360, 377] width 124 height 23
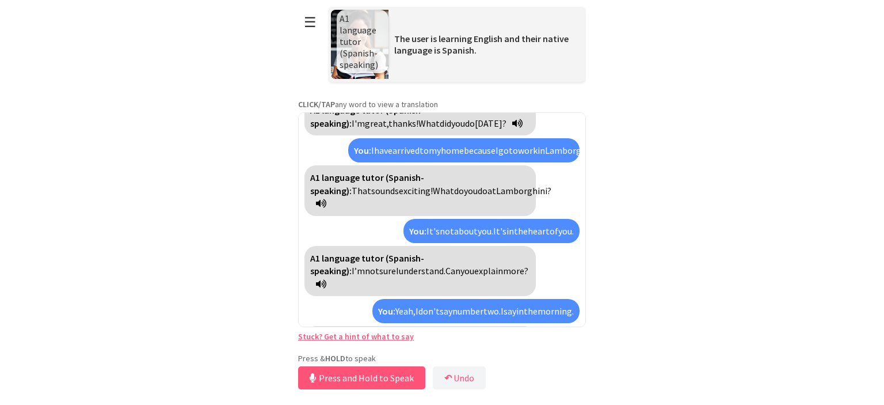
scroll to position [115, 0]
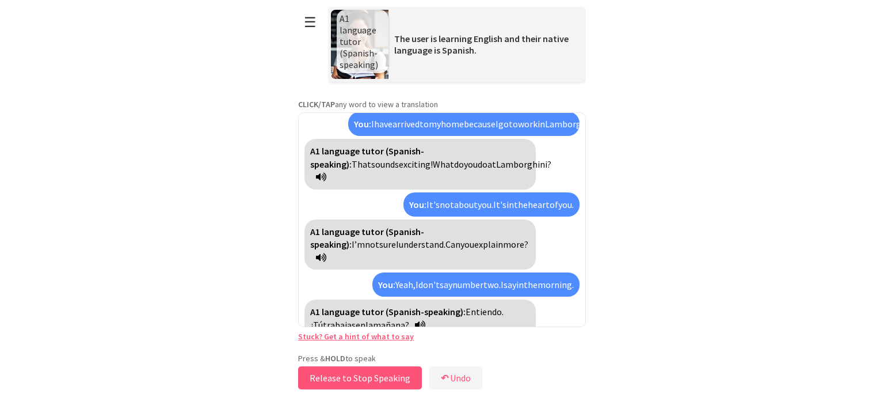
click at [379, 386] on button "Release to Stop Speaking" at bounding box center [360, 377] width 124 height 23
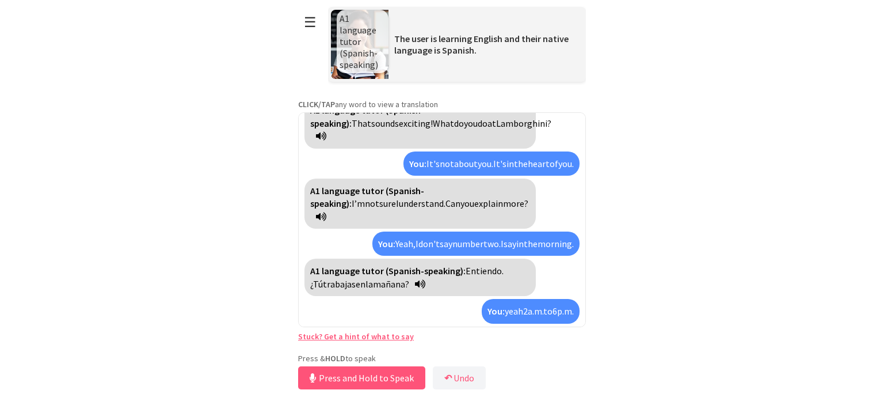
scroll to position [182, 0]
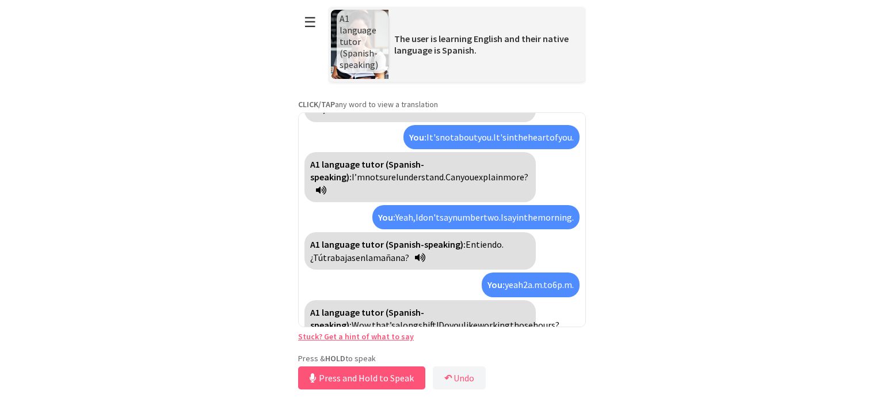
click at [510, 319] on span "those" at bounding box center [521, 325] width 23 height 12
click at [510, 319] on span "aquellos" at bounding box center [526, 325] width 33 height 12
click at [374, 379] on button "Release to Stop Speaking" at bounding box center [360, 377] width 124 height 23
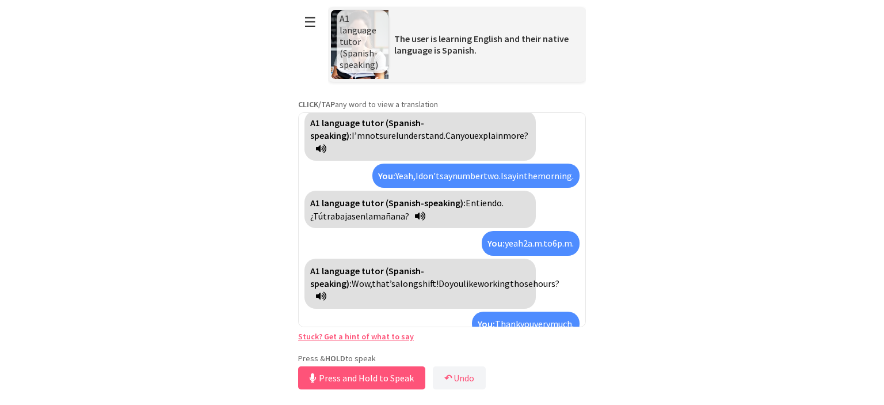
scroll to position [263, 0]
